Goal: Task Accomplishment & Management: Manage account settings

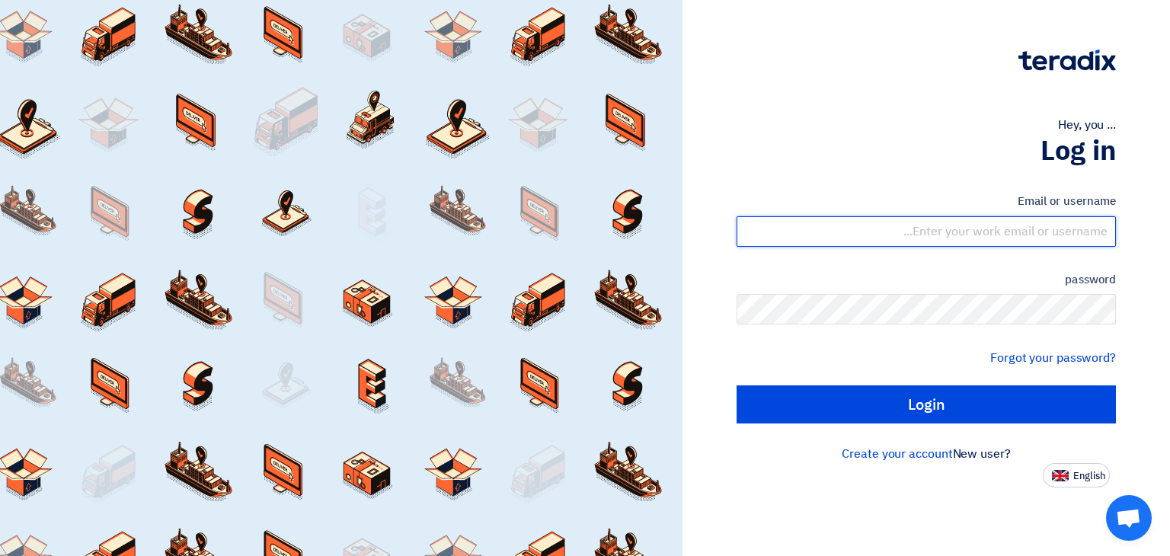
click at [1026, 219] on input "text" at bounding box center [926, 231] width 379 height 30
type input "[PERSON_NAME][EMAIL_ADDRESS][DOMAIN_NAME]"
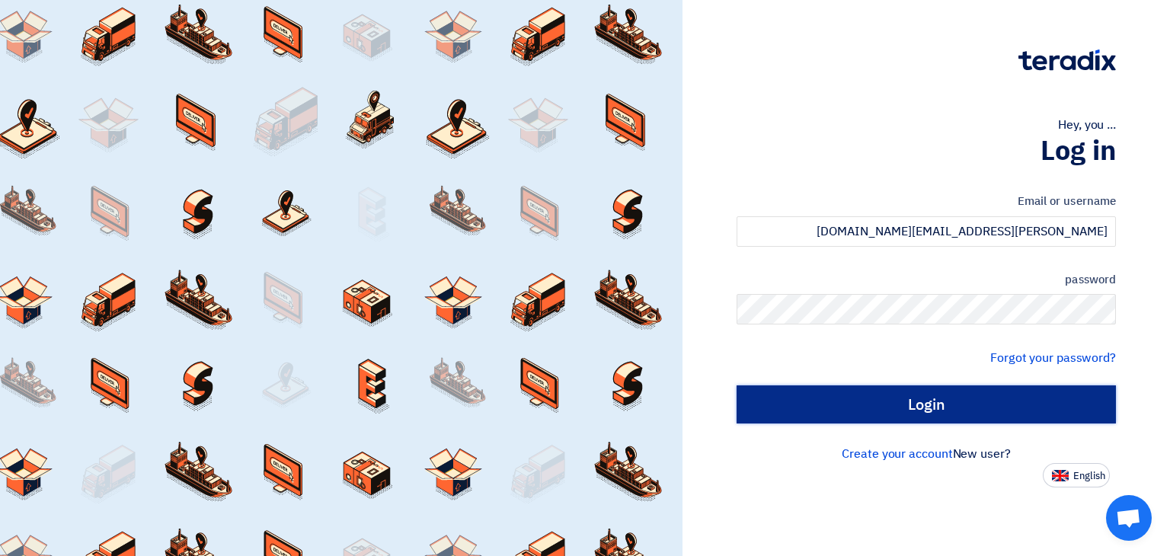
click at [911, 404] on input "Login" at bounding box center [926, 404] width 379 height 38
type input "Sign in"
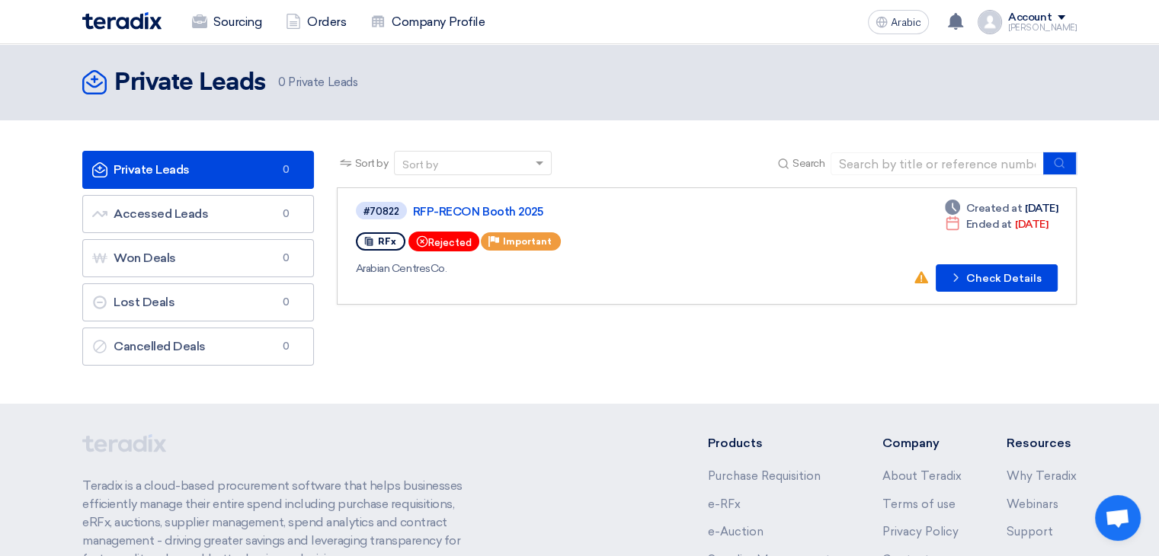
click at [1051, 22] on font "Account" at bounding box center [1029, 17] width 43 height 13
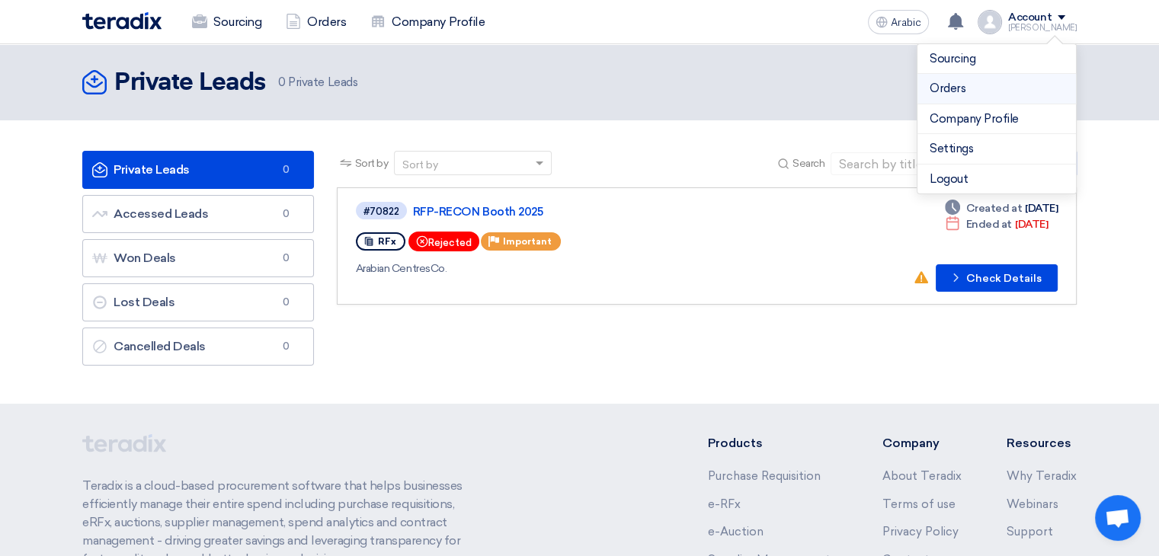
click at [959, 89] on font "Orders" at bounding box center [947, 89] width 36 height 14
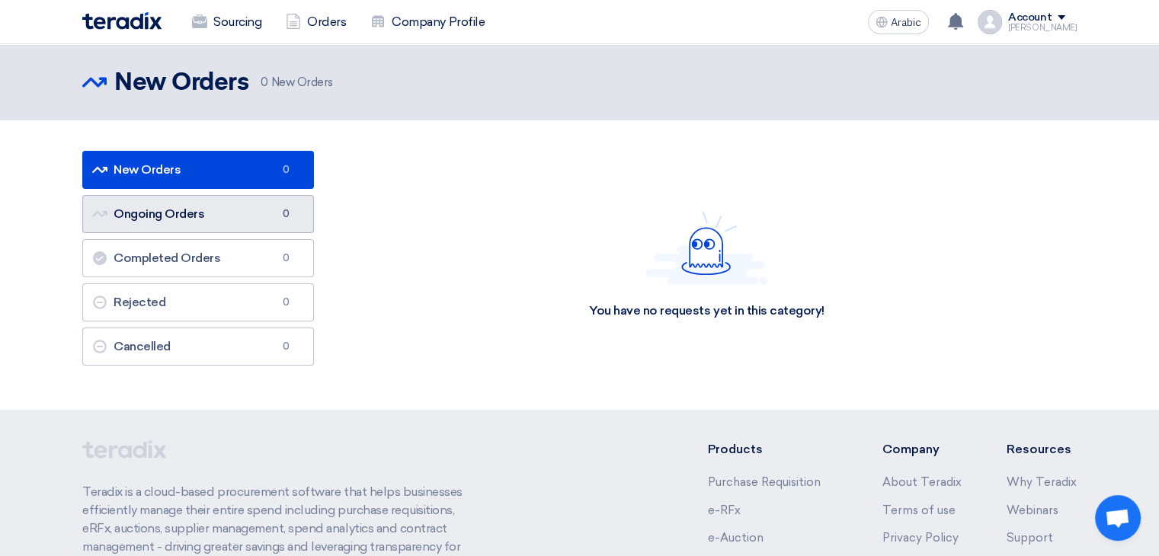
click at [162, 218] on font "Ongoing Orders" at bounding box center [158, 213] width 91 height 14
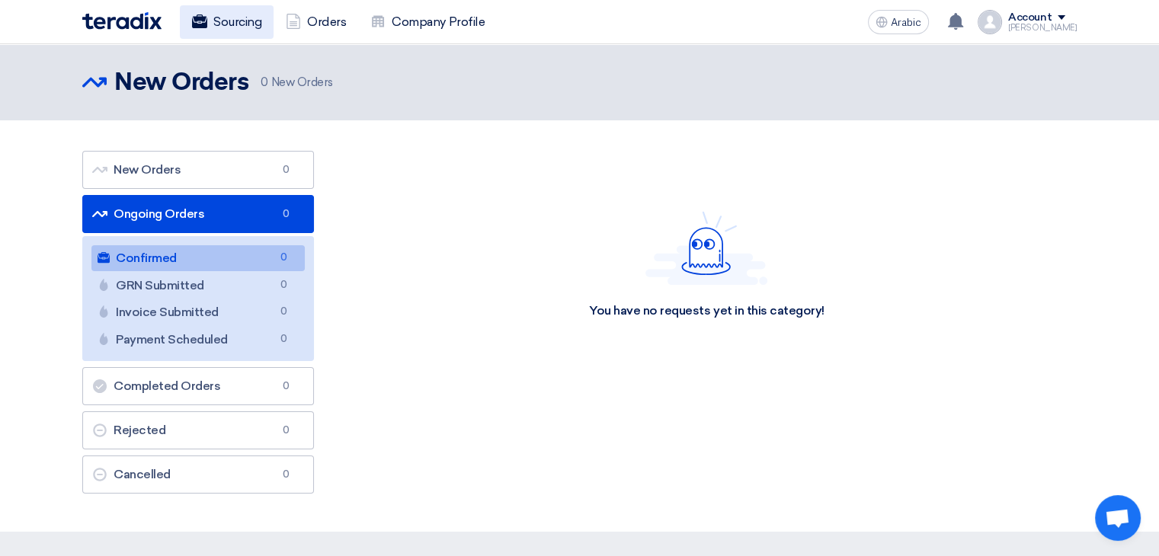
click at [245, 21] on font "Sourcing" at bounding box center [237, 21] width 48 height 14
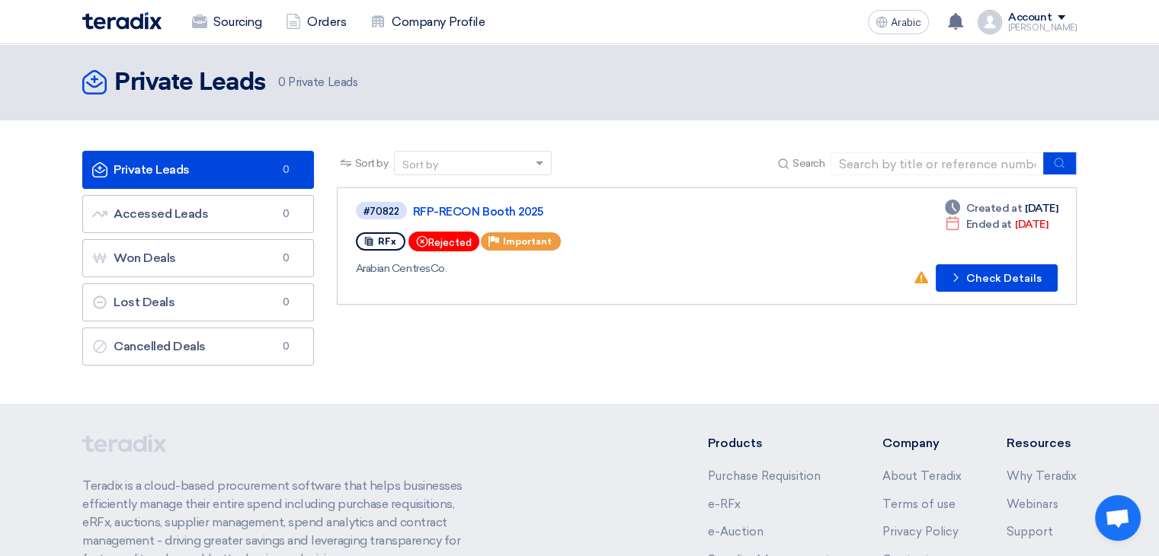
click at [99, 31] on div "Sourcing Orders Company Profile" at bounding box center [380, 22] width 596 height 34
click at [139, 24] on img at bounding box center [121, 21] width 79 height 18
click at [200, 171] on link "Private Leads Private Leads 0" at bounding box center [198, 170] width 232 height 38
click at [218, 19] on font "Sourcing" at bounding box center [237, 21] width 48 height 14
click at [1037, 18] on font "Account" at bounding box center [1029, 17] width 43 height 13
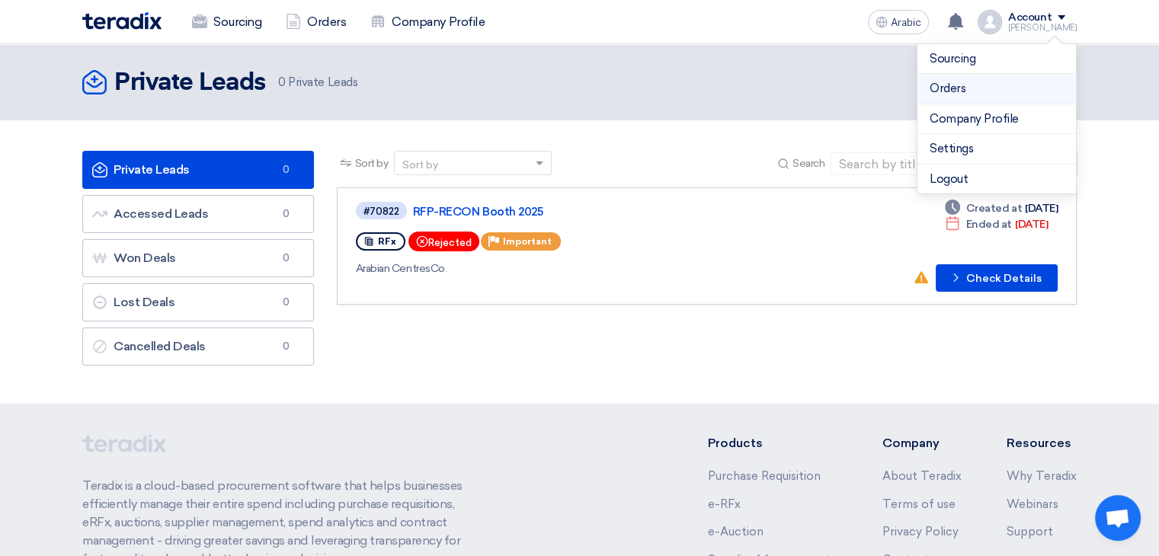
click at [951, 87] on font "Orders" at bounding box center [947, 89] width 36 height 14
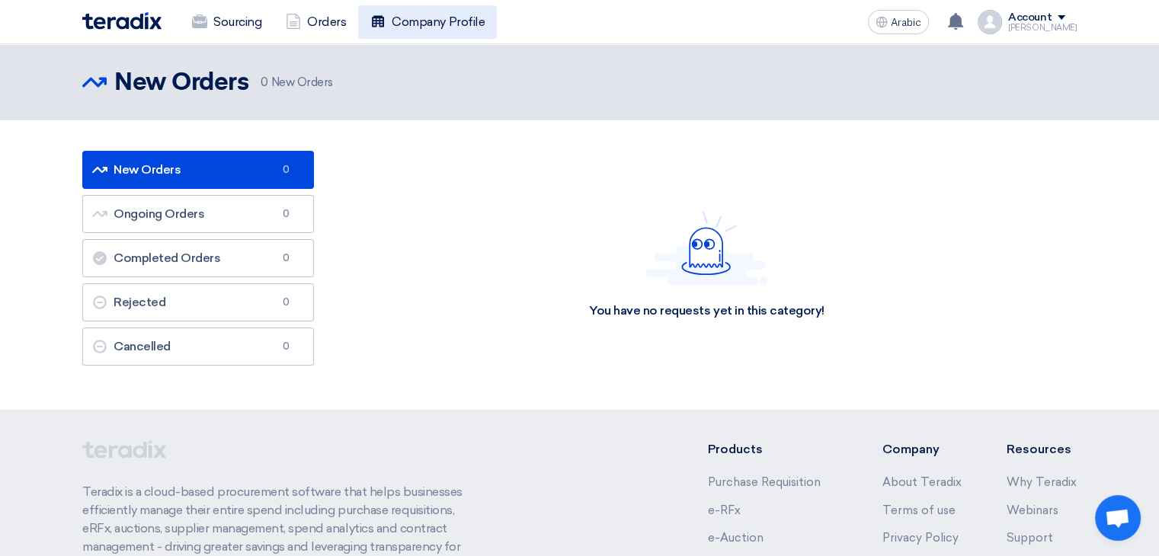
click at [452, 20] on font "Company Profile" at bounding box center [438, 21] width 93 height 14
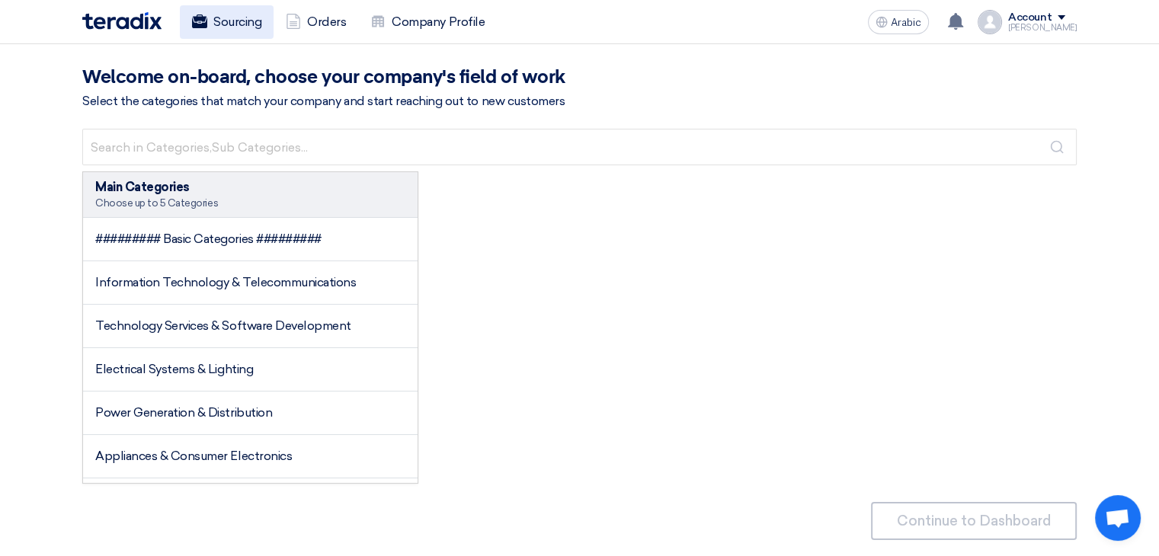
click at [229, 22] on font "Sourcing" at bounding box center [237, 21] width 48 height 14
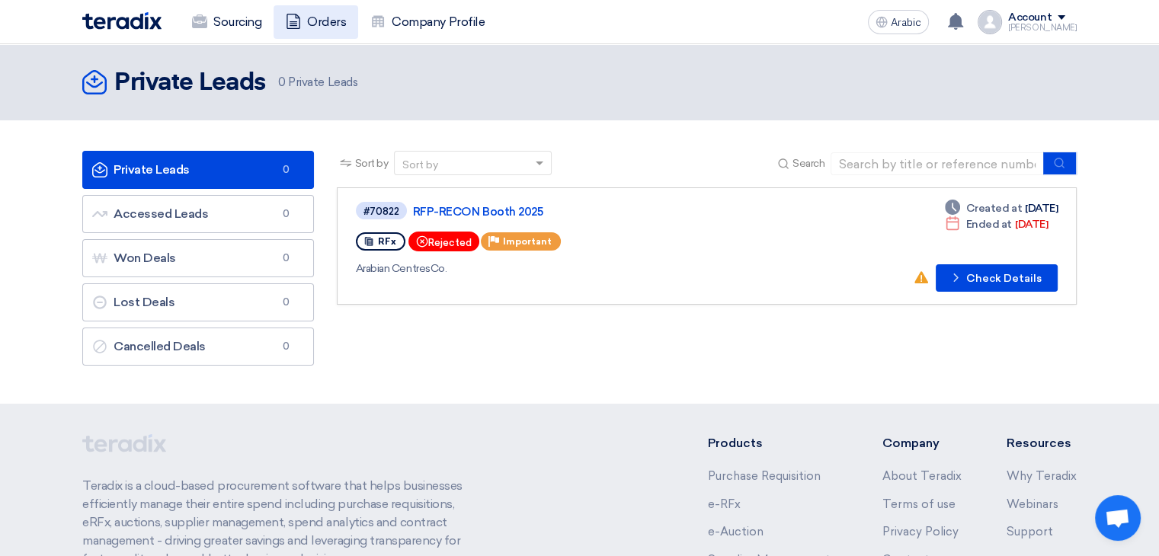
click at [319, 30] on font "Orders" at bounding box center [326, 22] width 39 height 18
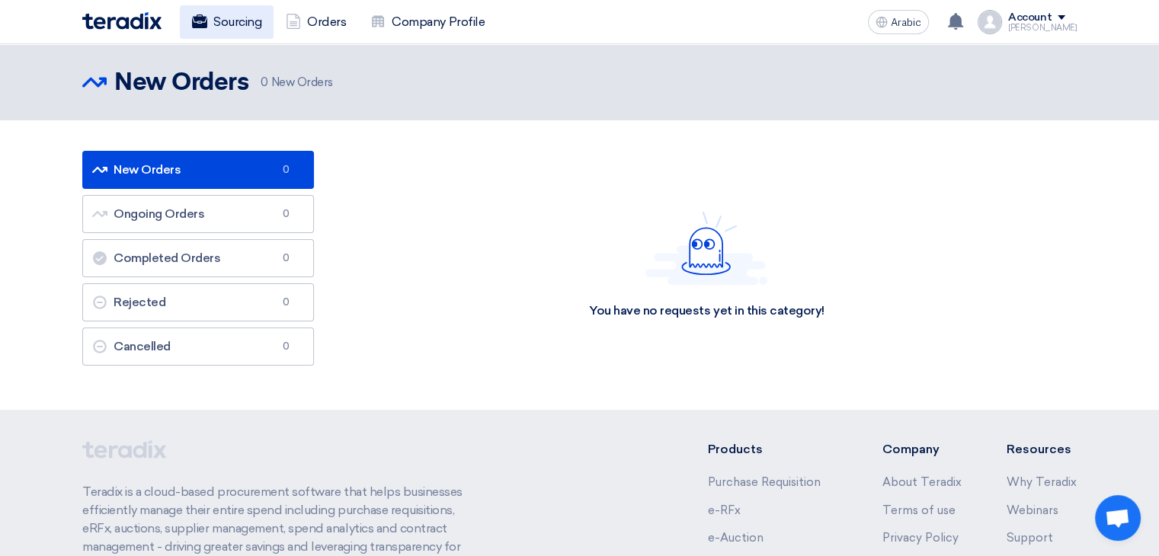
click at [235, 24] on font "Sourcing" at bounding box center [237, 21] width 48 height 14
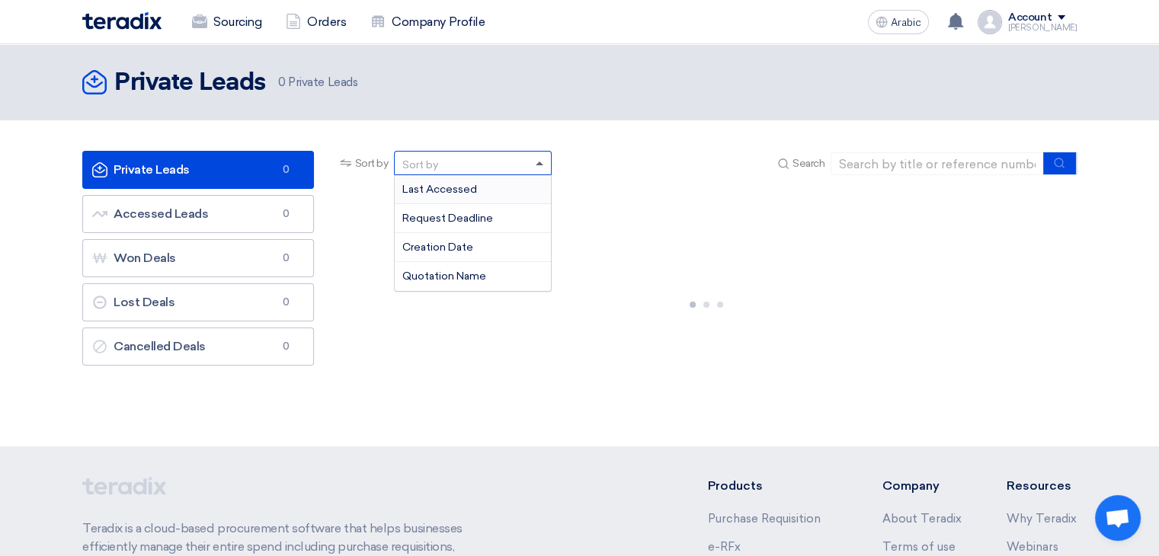
click at [537, 165] on span at bounding box center [541, 163] width 19 height 16
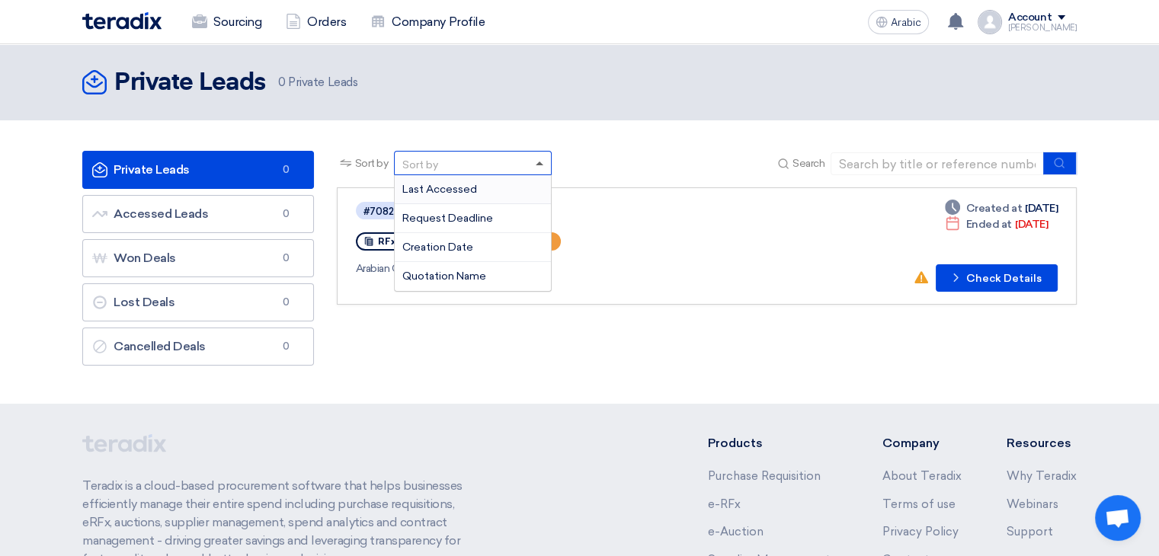
click at [537, 165] on span at bounding box center [541, 163] width 19 height 16
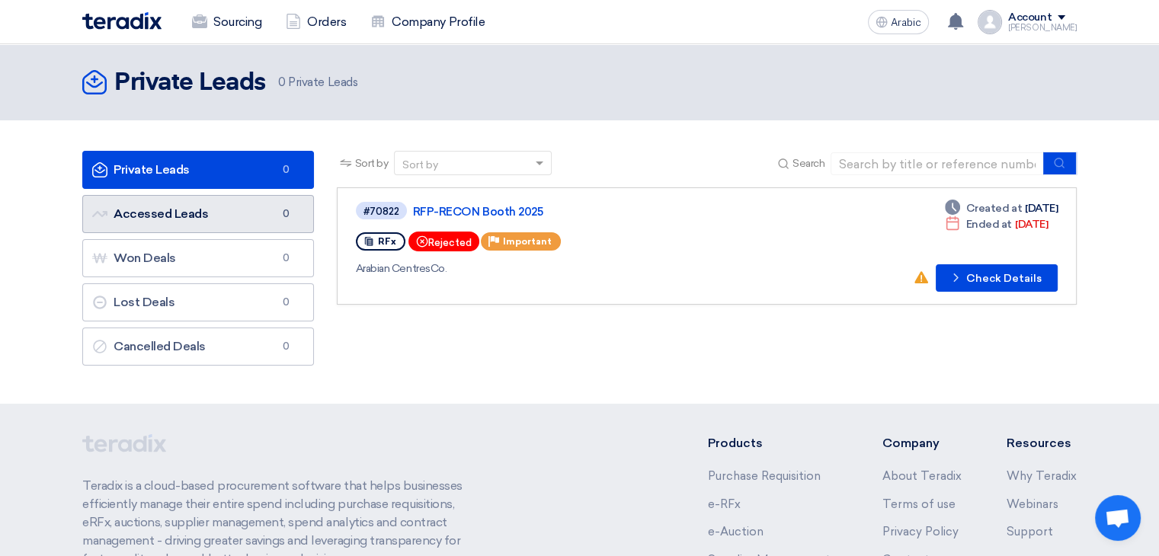
click at [143, 216] on font "Accessed Leads" at bounding box center [160, 213] width 94 height 14
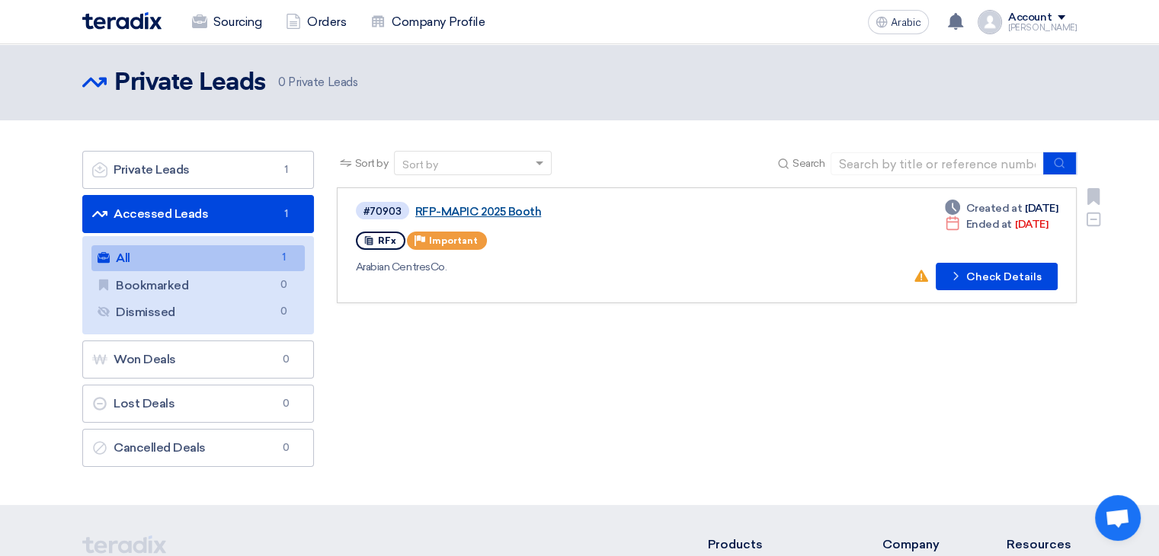
click at [514, 216] on font "RFP-MAPIC 2025 Booth" at bounding box center [478, 212] width 126 height 14
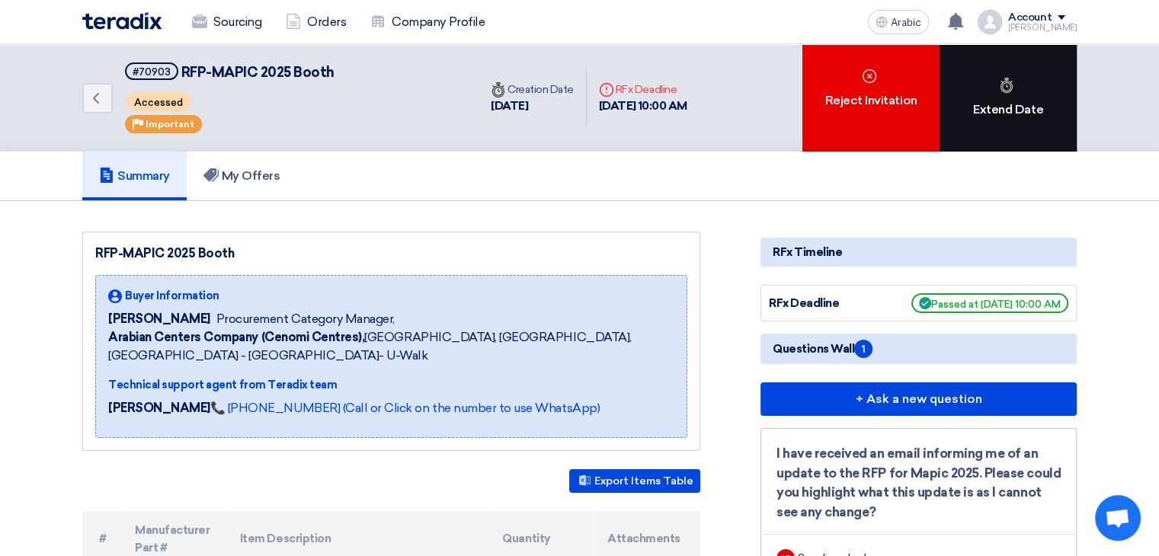
click at [1002, 107] on font "Extend Date" at bounding box center [1008, 109] width 70 height 14
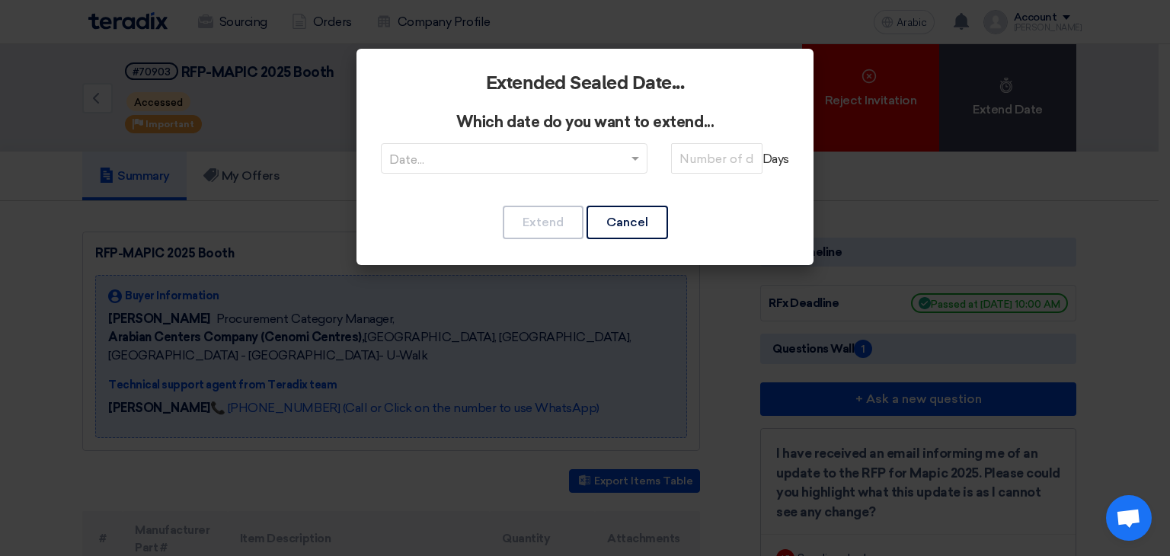
click at [648, 156] on div "Date... Days" at bounding box center [585, 167] width 408 height 49
click at [638, 156] on span at bounding box center [637, 158] width 19 height 18
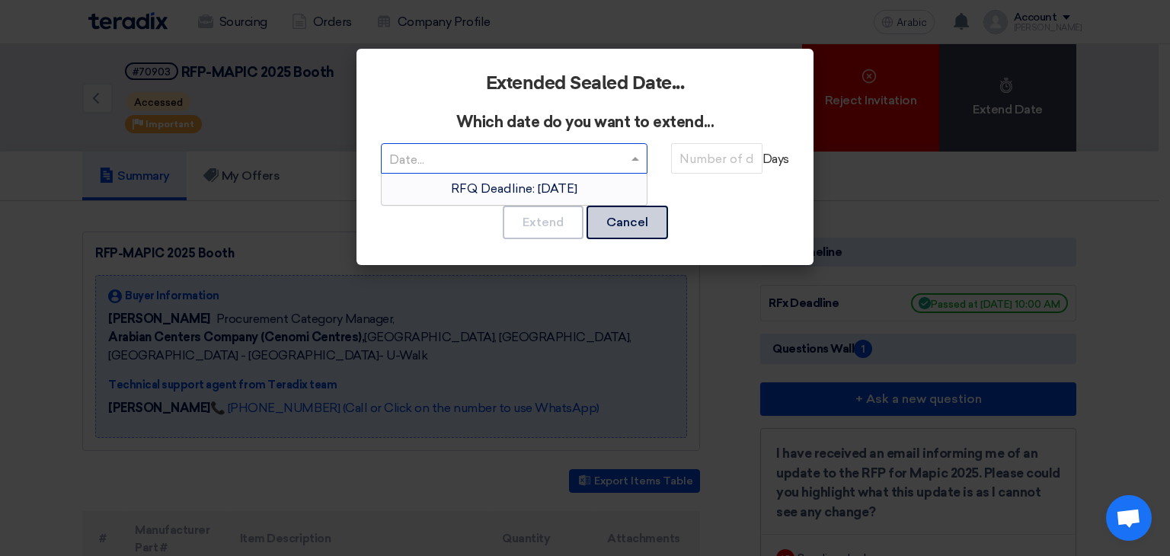
click at [631, 223] on font "Cancel" at bounding box center [627, 222] width 42 height 14
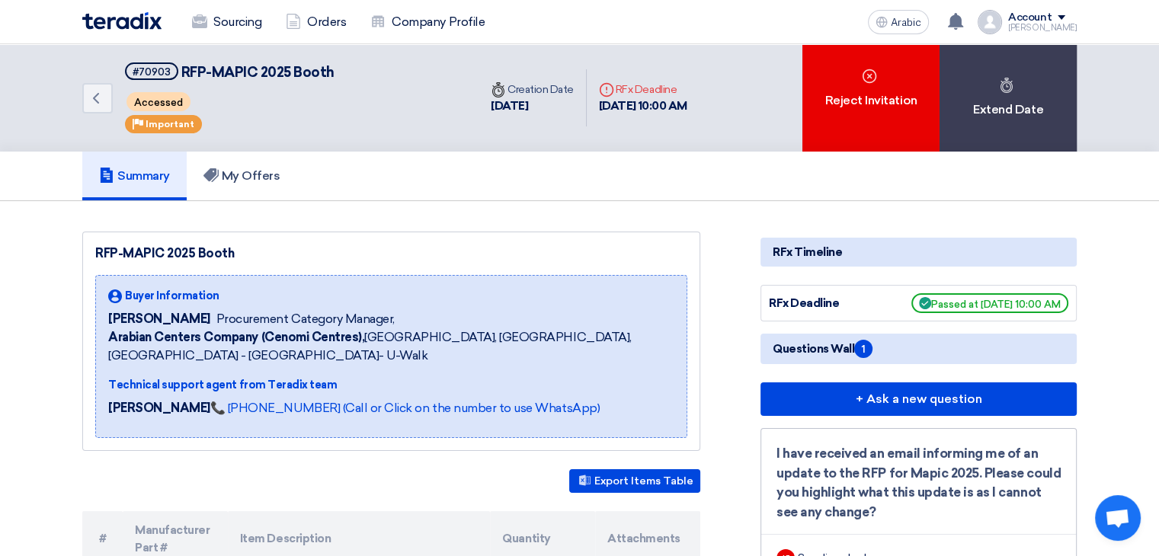
click at [658, 102] on font "[DATE] 10:00 AM" at bounding box center [643, 106] width 88 height 14
click at [528, 107] on font "[DATE]" at bounding box center [509, 106] width 37 height 14
click at [871, 348] on span "1" at bounding box center [863, 349] width 18 height 18
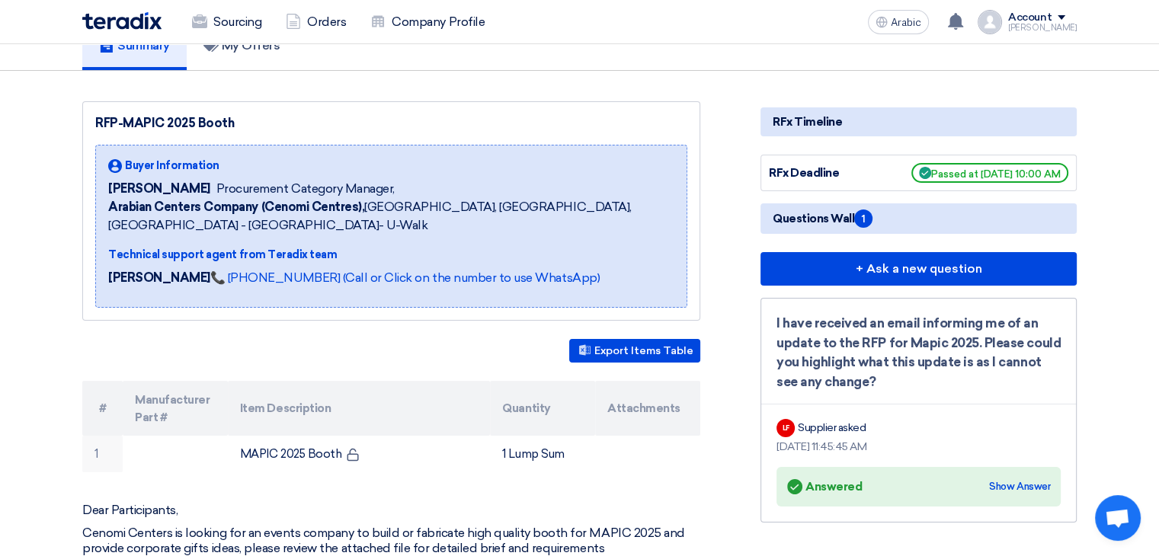
scroll to position [152, 0]
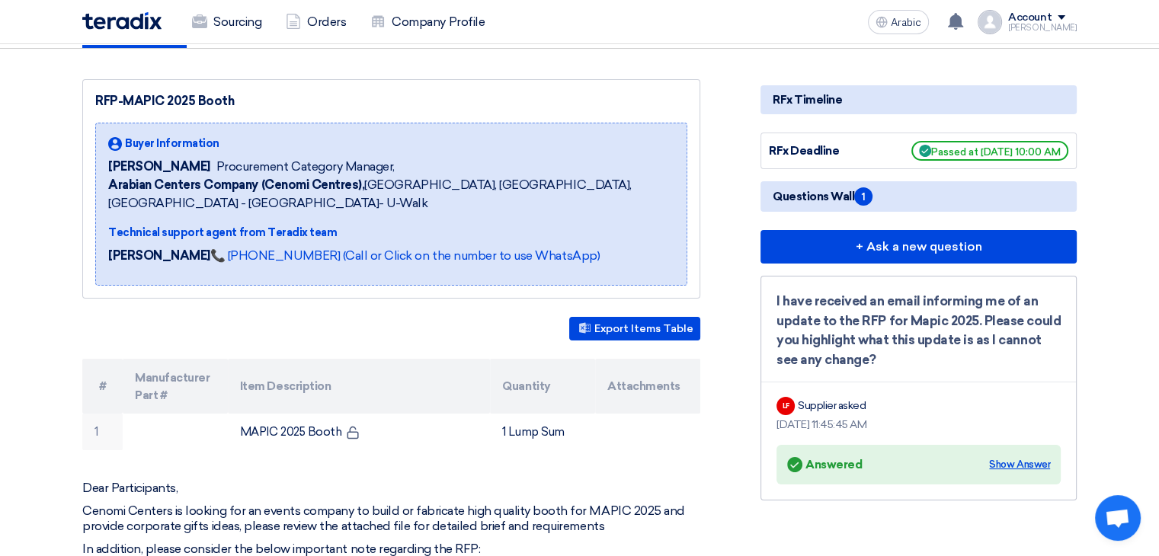
click at [1018, 462] on font "Show Answer" at bounding box center [1019, 464] width 61 height 11
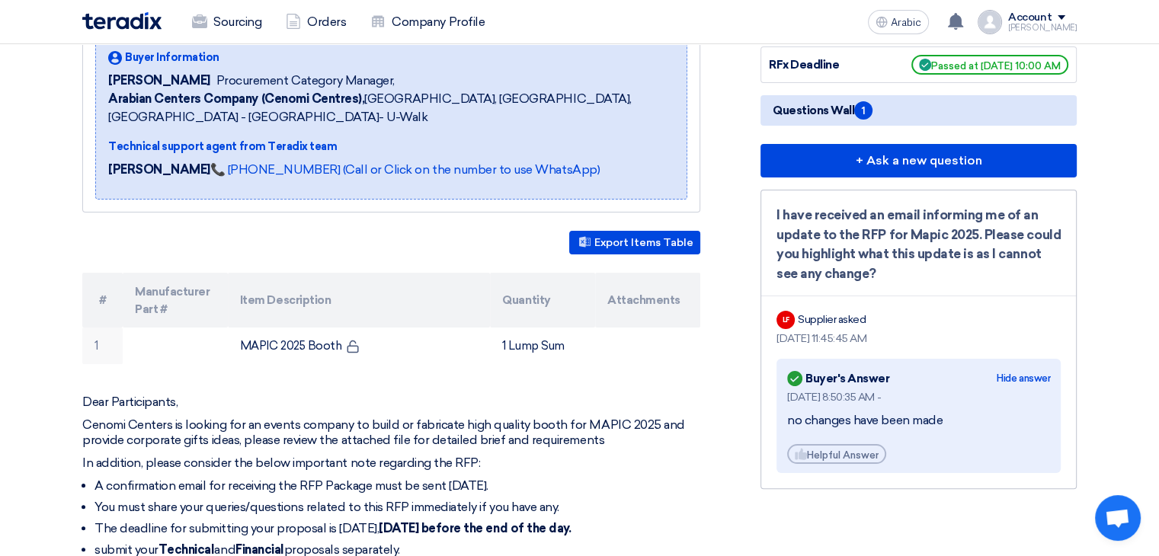
scroll to position [305, 0]
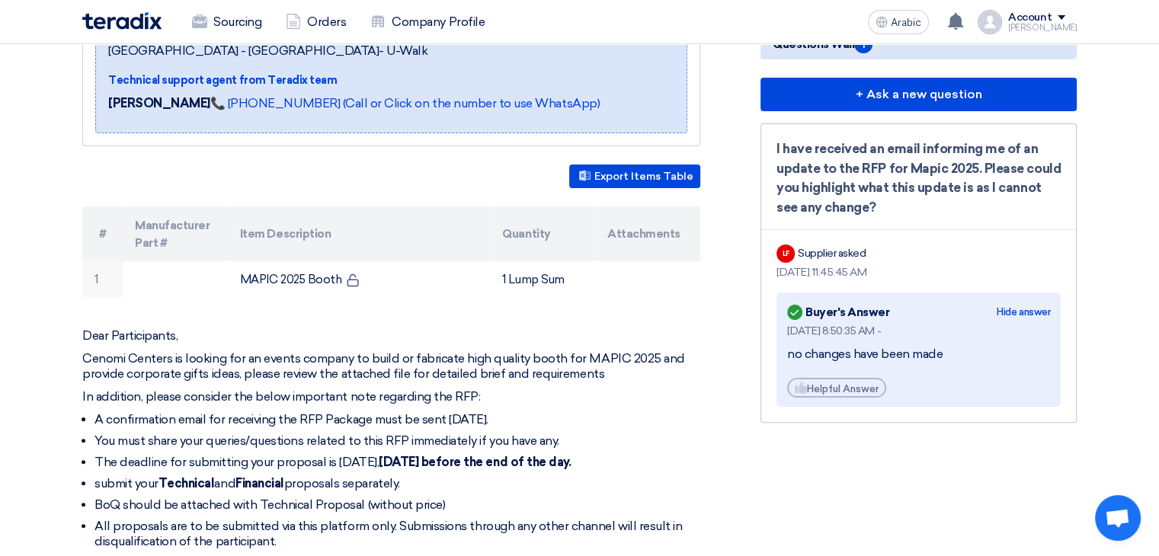
click at [637, 449] on ul "A confirmation email for receiving the RFP Package must be sent [DATE]. You mus…" at bounding box center [391, 480] width 618 height 137
drag, startPoint x: 643, startPoint y: 457, endPoint x: 393, endPoint y: 461, distance: 249.9
click at [393, 461] on font "[DATE] before the end of the day." at bounding box center [475, 462] width 192 height 14
copy font "[DATE] before the end of the day."
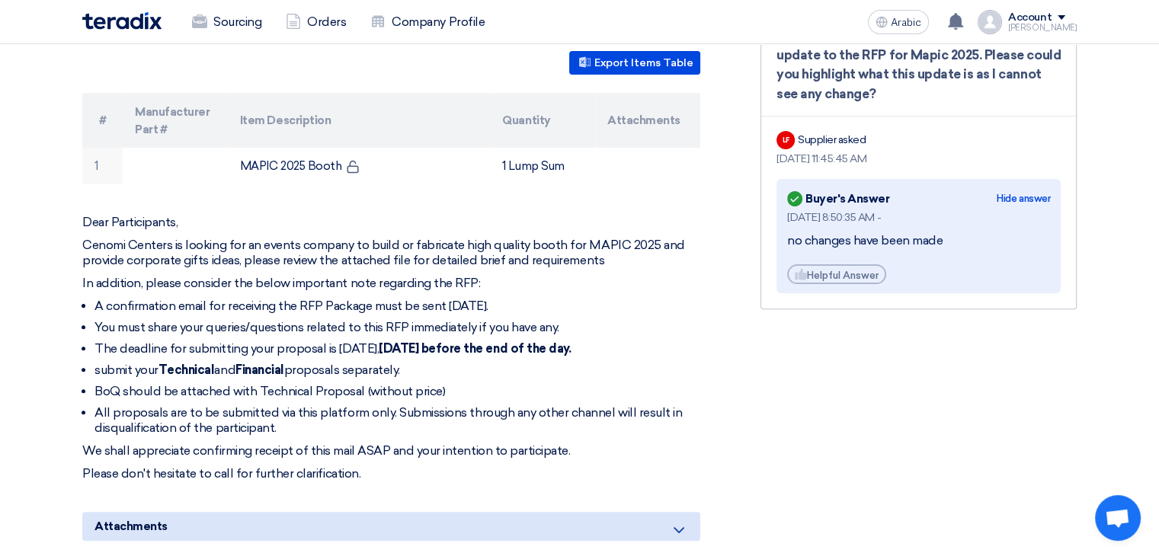
scroll to position [457, 0]
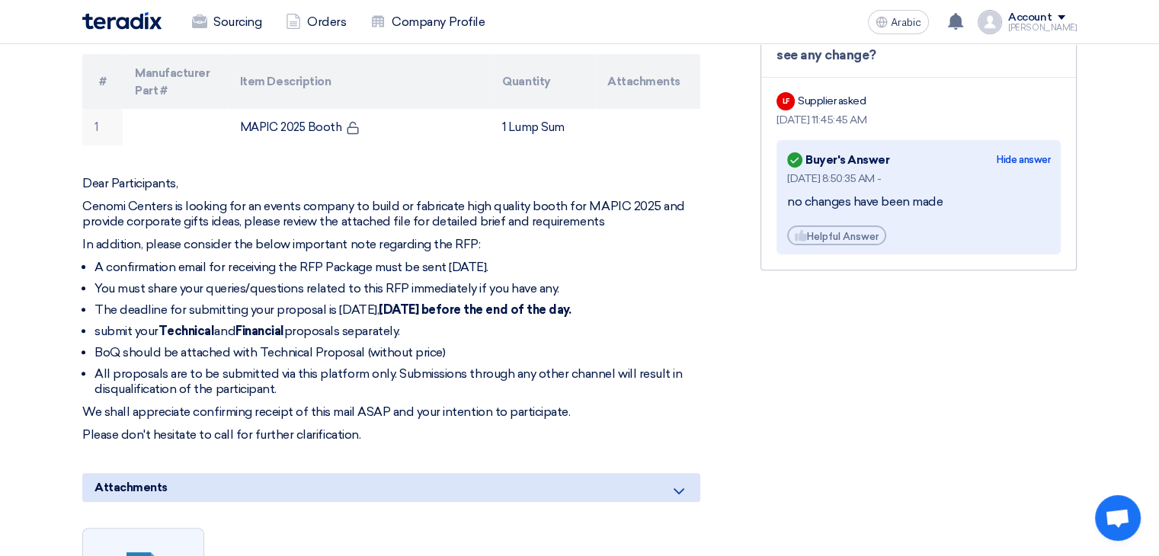
click at [845, 392] on div "RFx Timeline RFx Deadline Passed at [DATE] 10:00 AM Questions Wall 1 + Ask a ne…" at bounding box center [918, 344] width 339 height 1139
drag, startPoint x: 967, startPoint y: 454, endPoint x: 960, endPoint y: 445, distance: 11.0
click at [967, 454] on div "RFx Timeline RFx Deadline Passed at [DATE] 10:00 AM Questions Wall 1 + Ask a ne…" at bounding box center [918, 344] width 339 height 1139
